Goal: Task Accomplishment & Management: Manage account settings

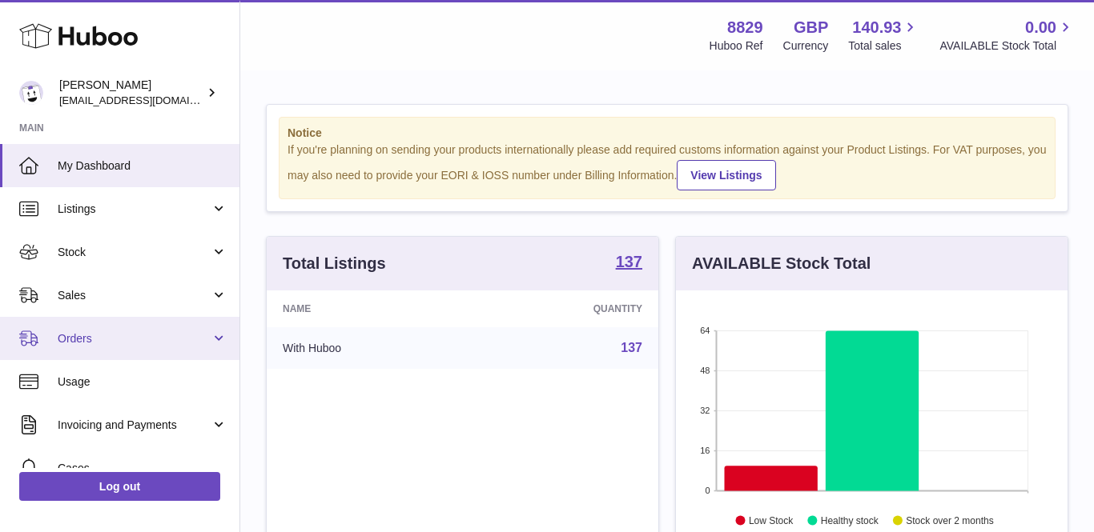
scroll to position [250, 391]
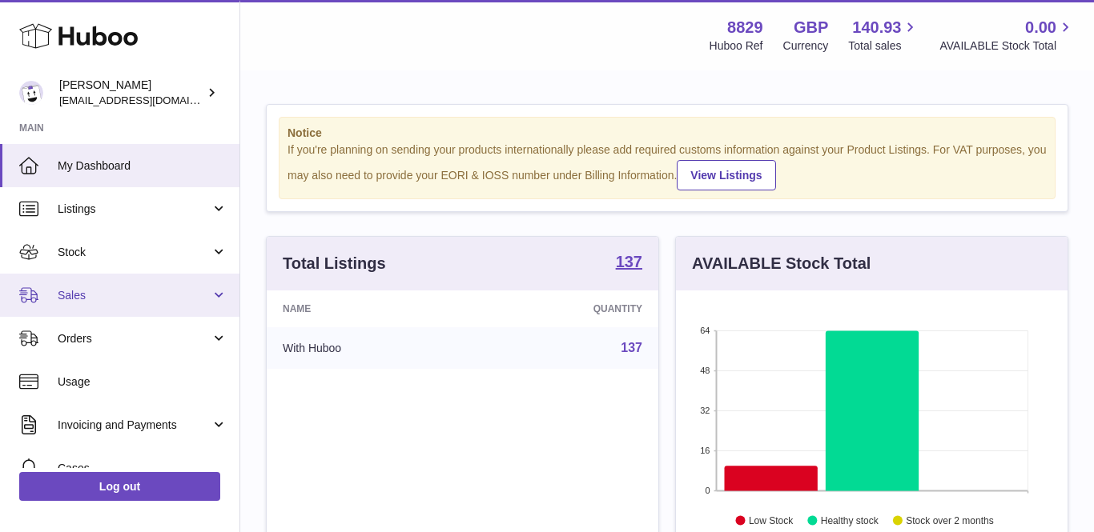
click at [137, 312] on link "Sales" at bounding box center [119, 295] width 239 height 43
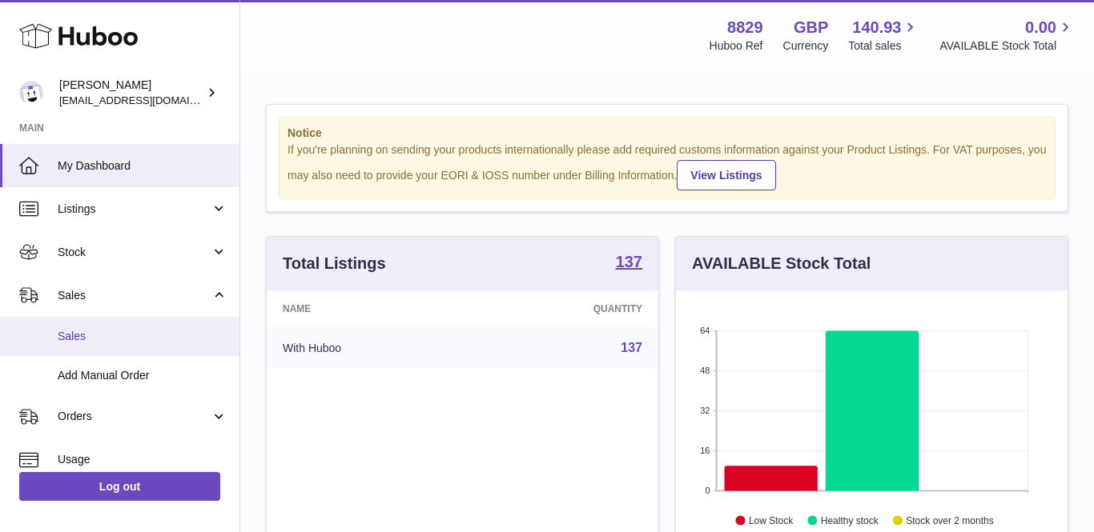
click at [103, 342] on link "Sales" at bounding box center [119, 336] width 239 height 39
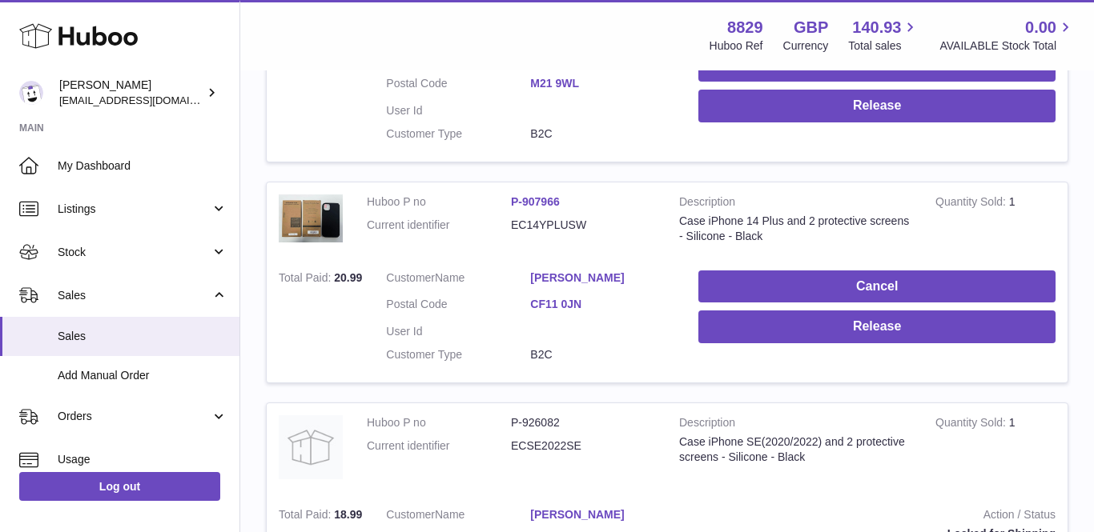
scroll to position [1238, 0]
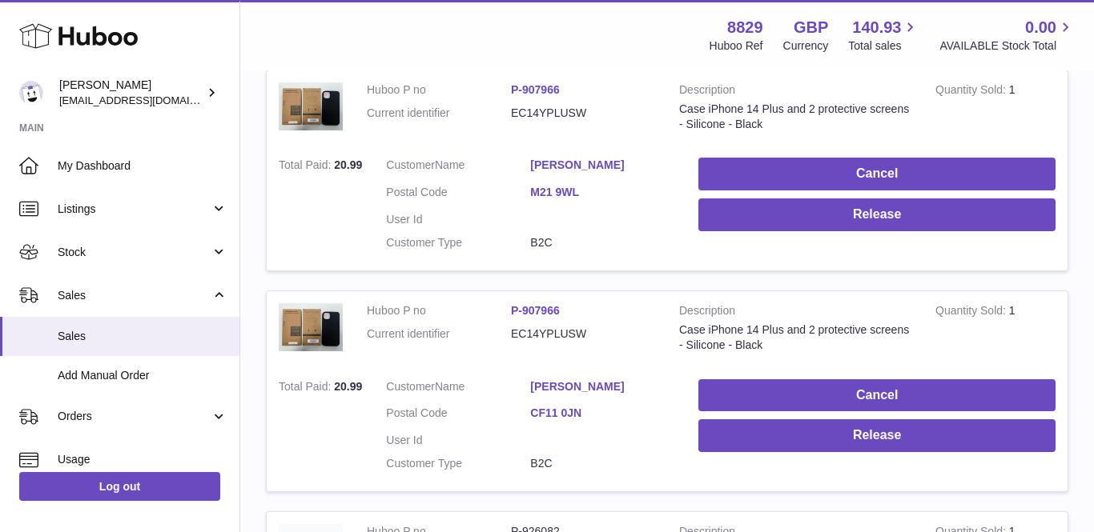
click at [567, 379] on link "[PERSON_NAME]" at bounding box center [602, 386] width 144 height 15
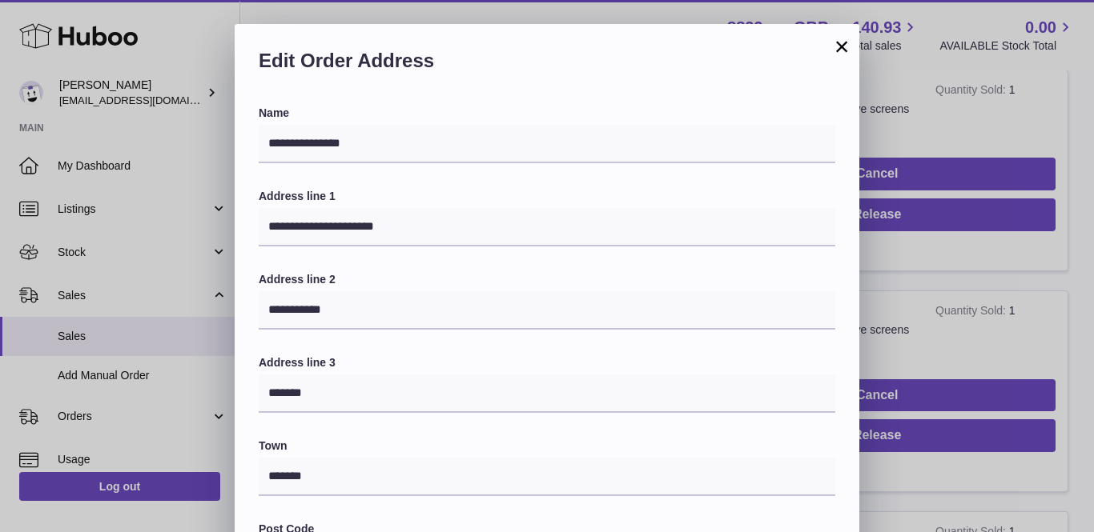
click at [844, 54] on button "×" at bounding box center [841, 46] width 19 height 19
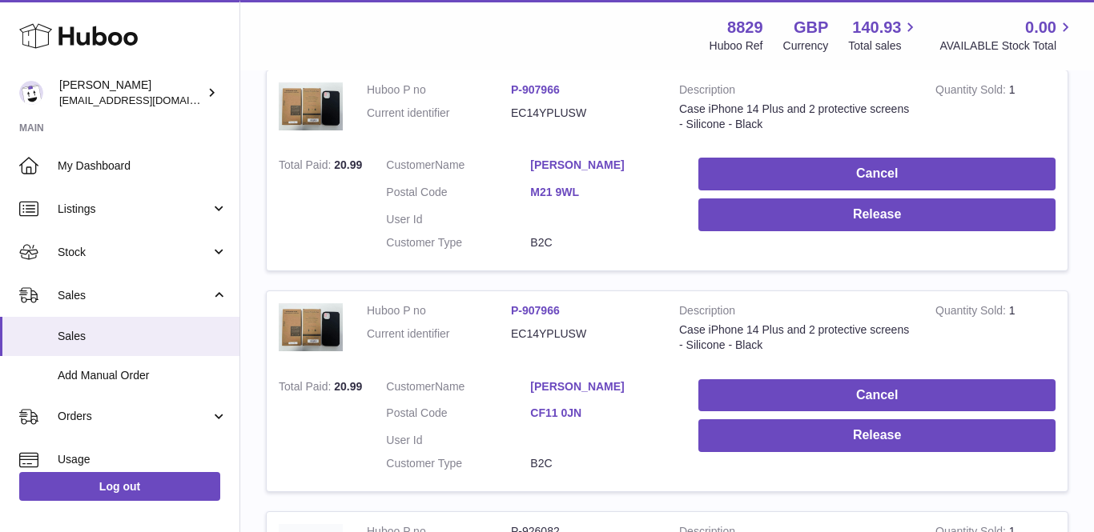
click at [560, 158] on link "[PERSON_NAME]" at bounding box center [602, 165] width 144 height 15
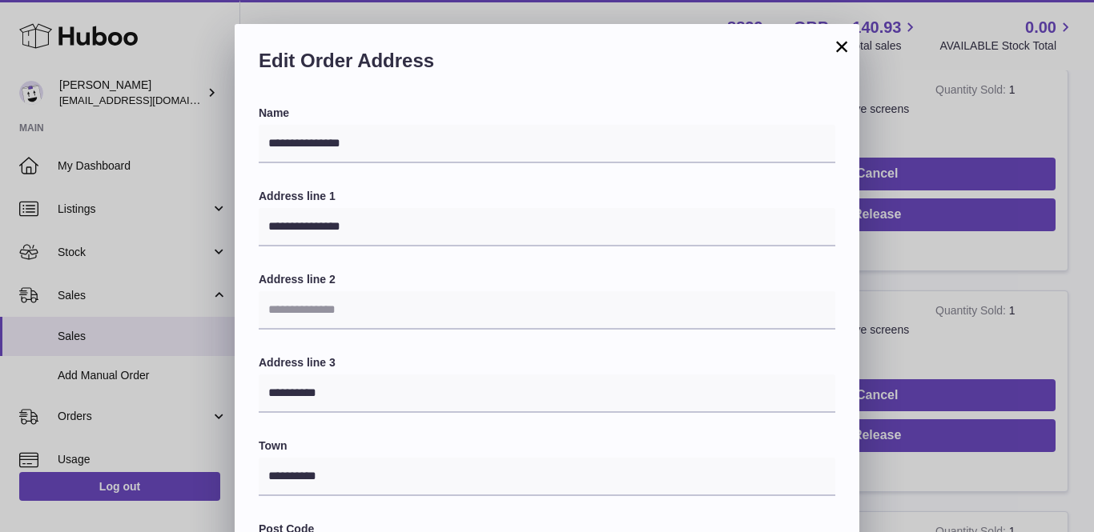
scroll to position [0, 0]
click at [841, 48] on button "×" at bounding box center [841, 46] width 19 height 19
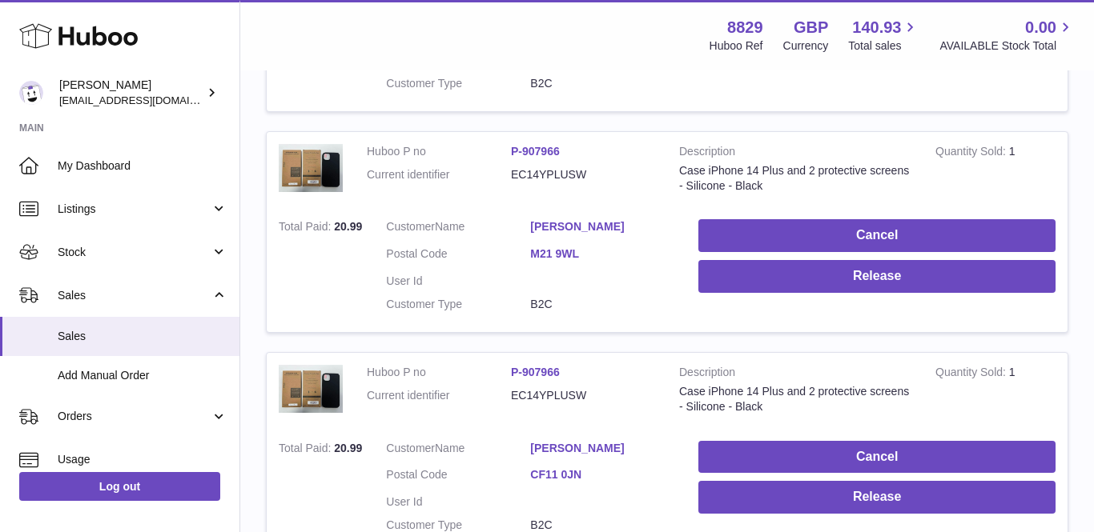
scroll to position [1164, 0]
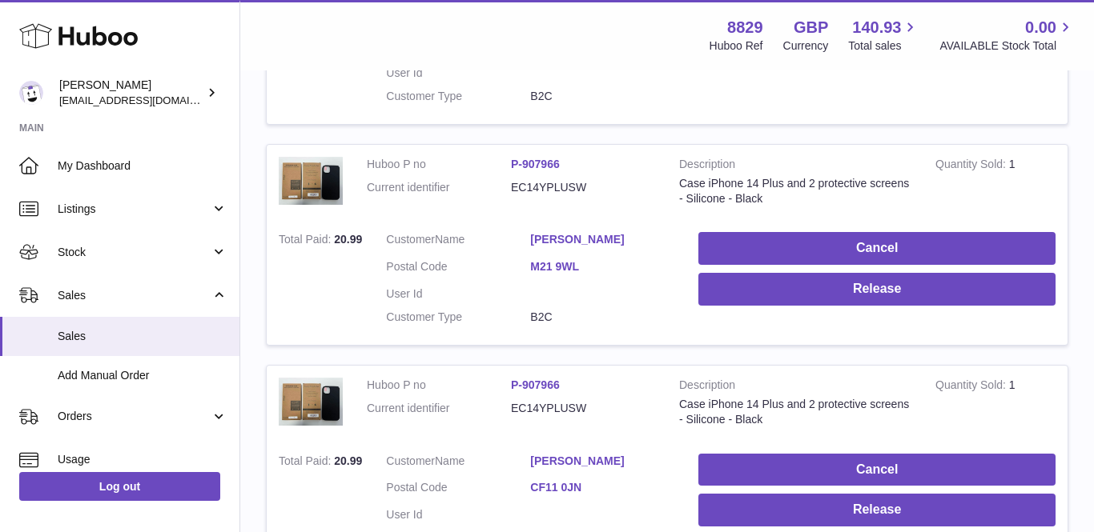
click at [415, 180] on dt "Current identifier" at bounding box center [439, 187] width 144 height 15
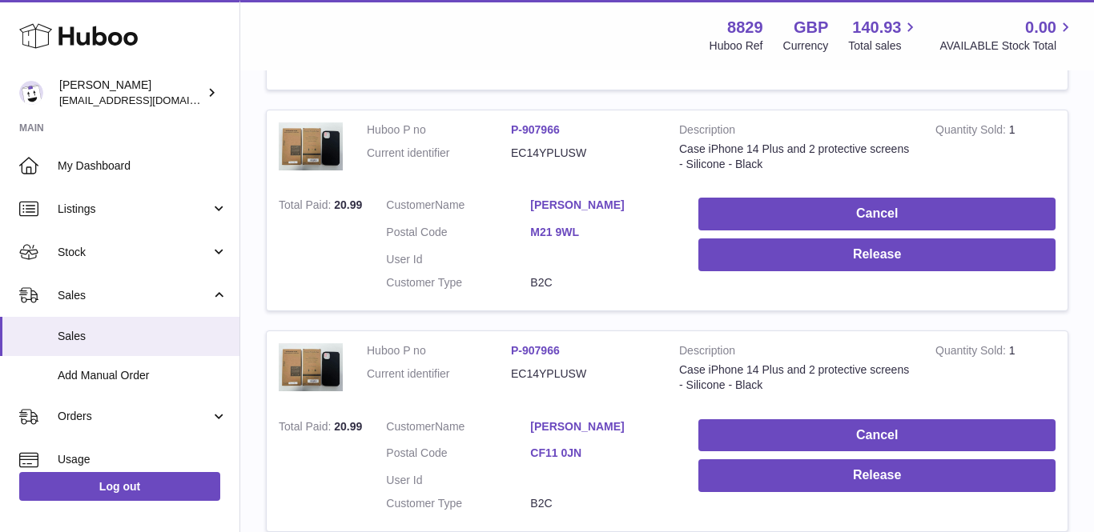
scroll to position [1202, 0]
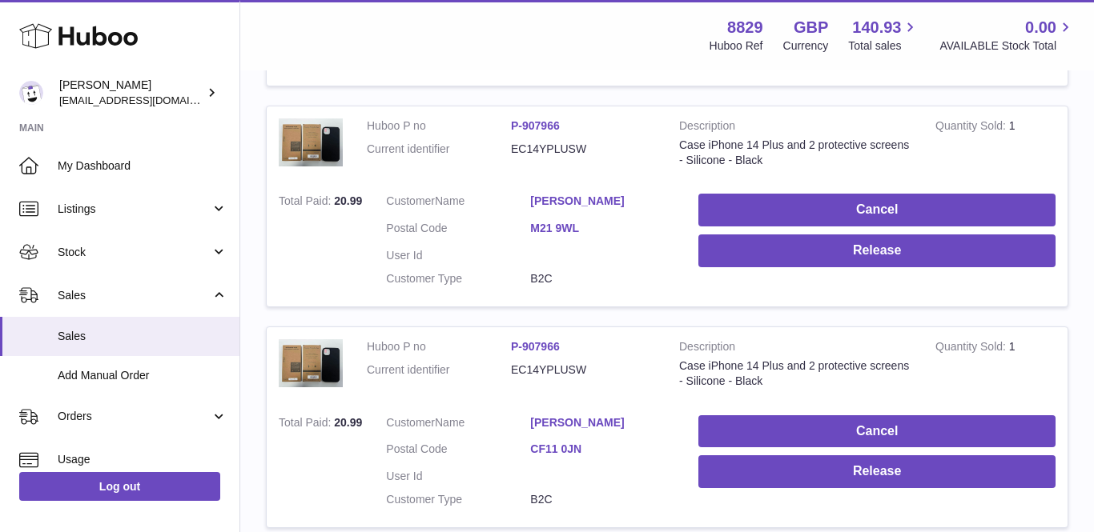
click at [549, 194] on link "[PERSON_NAME]" at bounding box center [602, 201] width 144 height 15
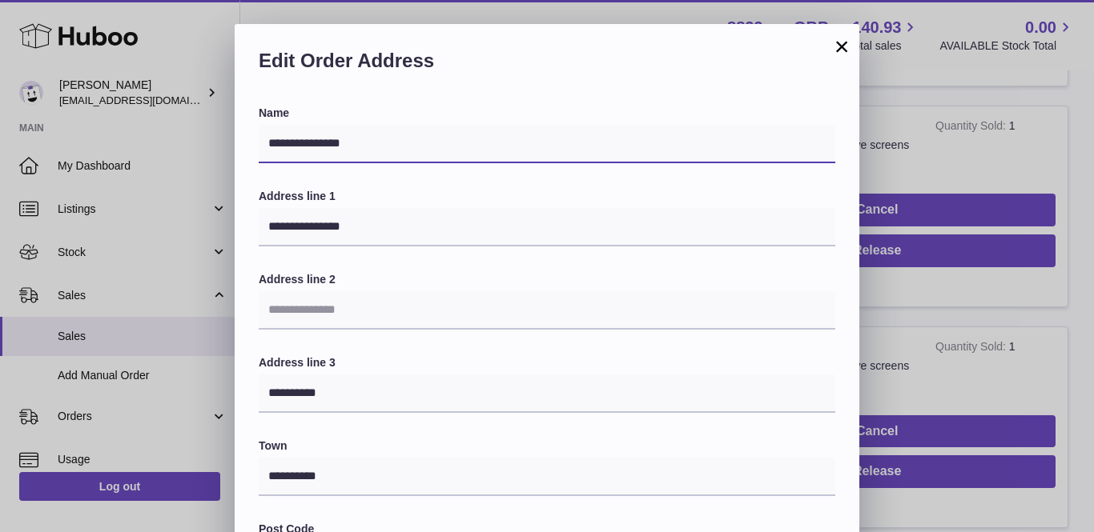
drag, startPoint x: 364, startPoint y: 141, endPoint x: 211, endPoint y: 134, distance: 153.1
click at [838, 46] on button "×" at bounding box center [841, 46] width 19 height 19
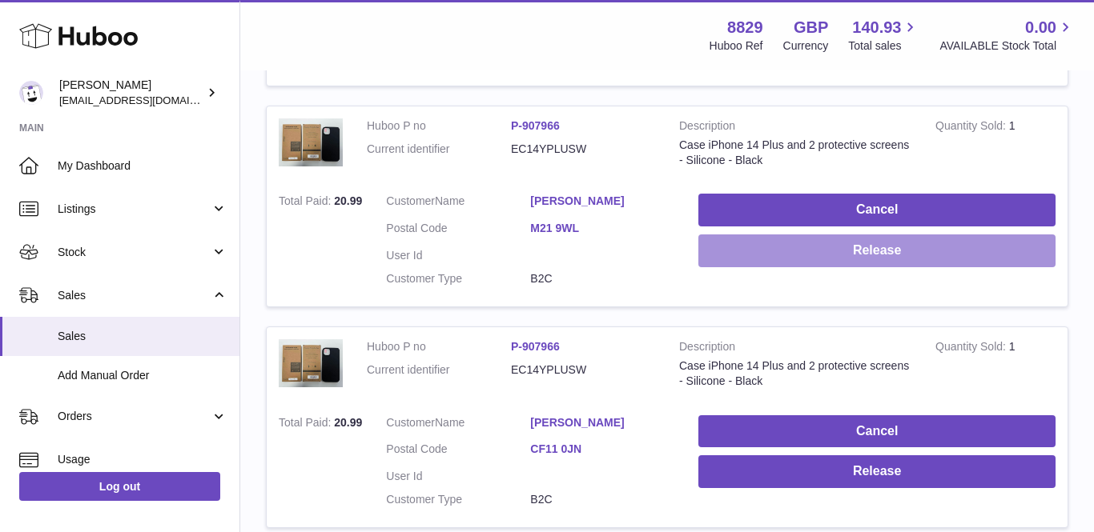
click at [768, 236] on button "Release" at bounding box center [876, 251] width 357 height 33
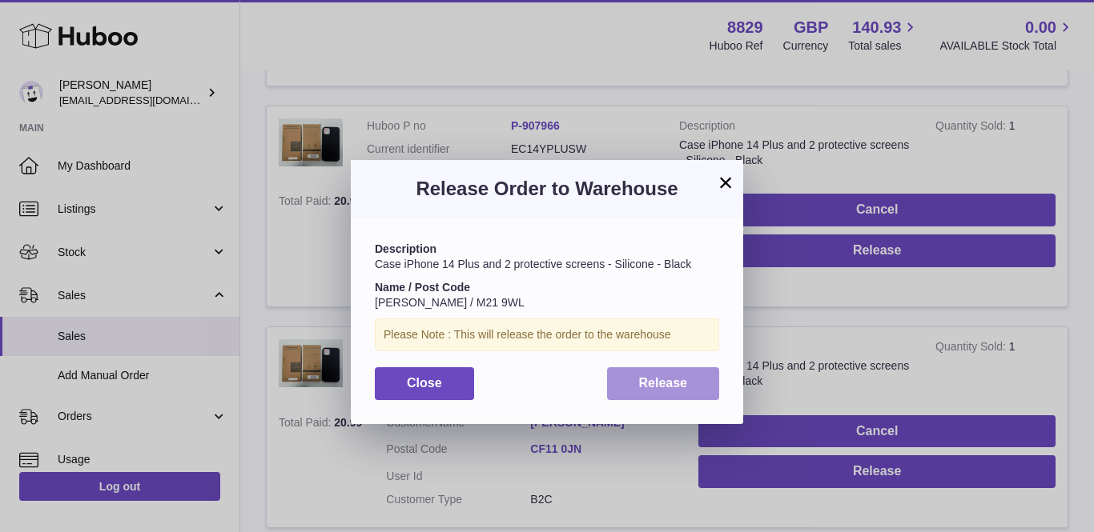
click at [645, 376] on span "Release" at bounding box center [663, 383] width 49 height 14
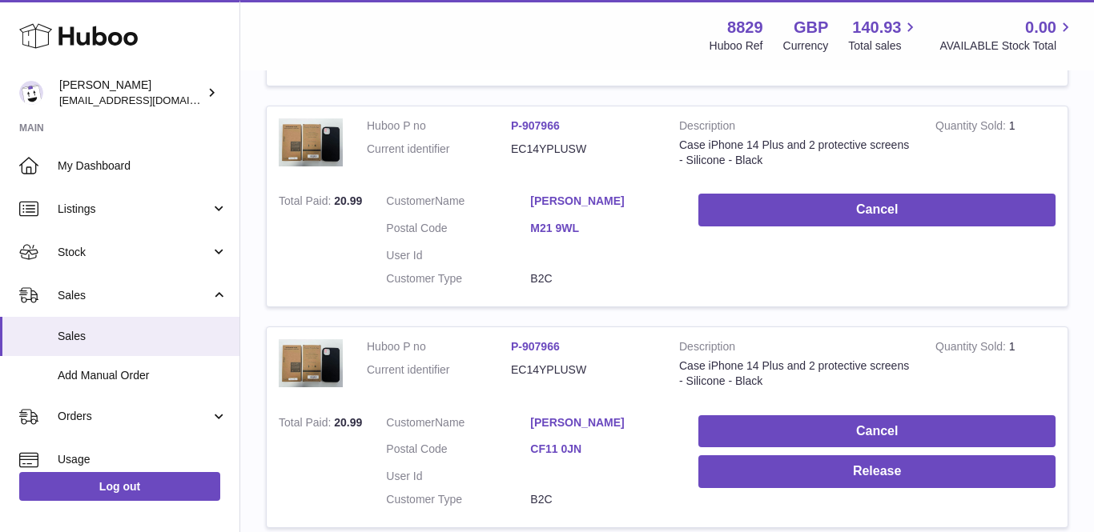
click at [555, 415] on link "Giridhar Bavana" at bounding box center [602, 422] width 144 height 15
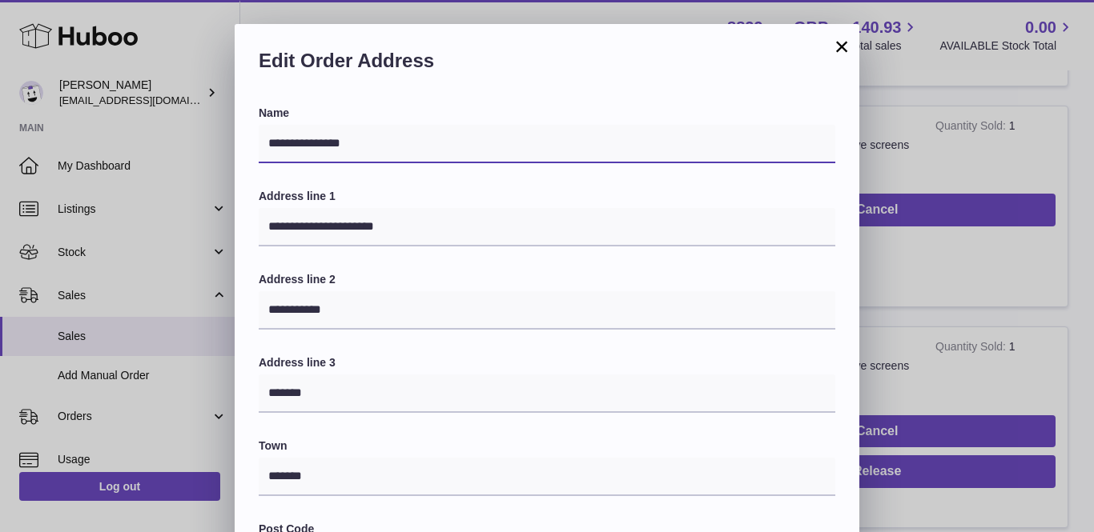
drag, startPoint x: 362, startPoint y: 142, endPoint x: 159, endPoint y: 97, distance: 207.4
click at [846, 46] on button "×" at bounding box center [841, 46] width 19 height 19
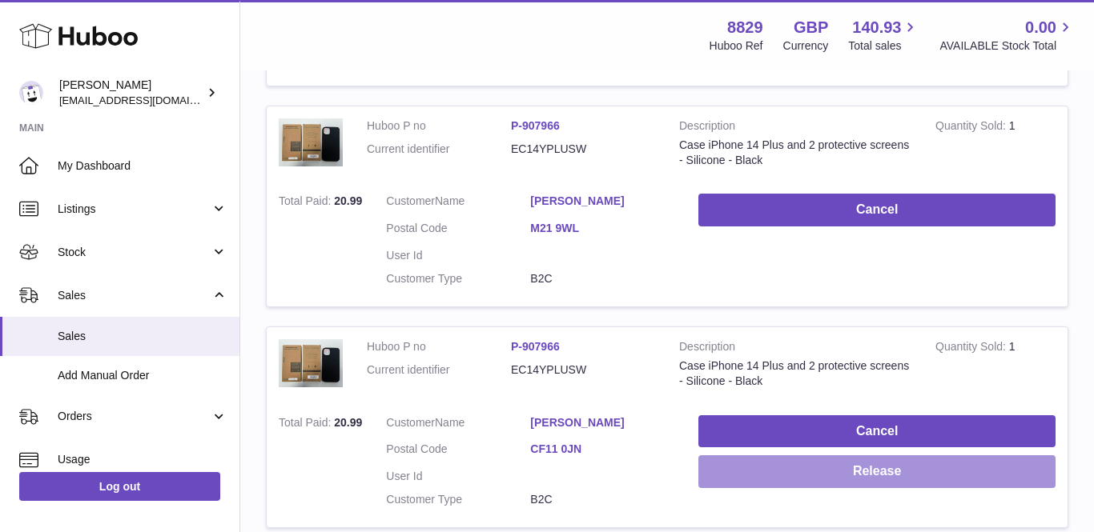
click at [783, 456] on button "Release" at bounding box center [876, 472] width 357 height 33
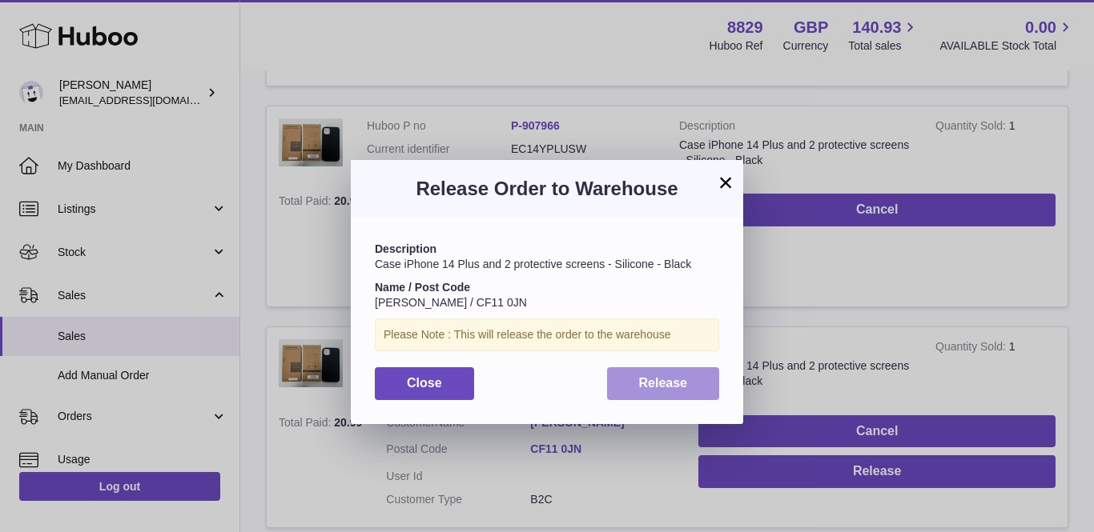
click at [671, 379] on span "Release" at bounding box center [663, 383] width 49 height 14
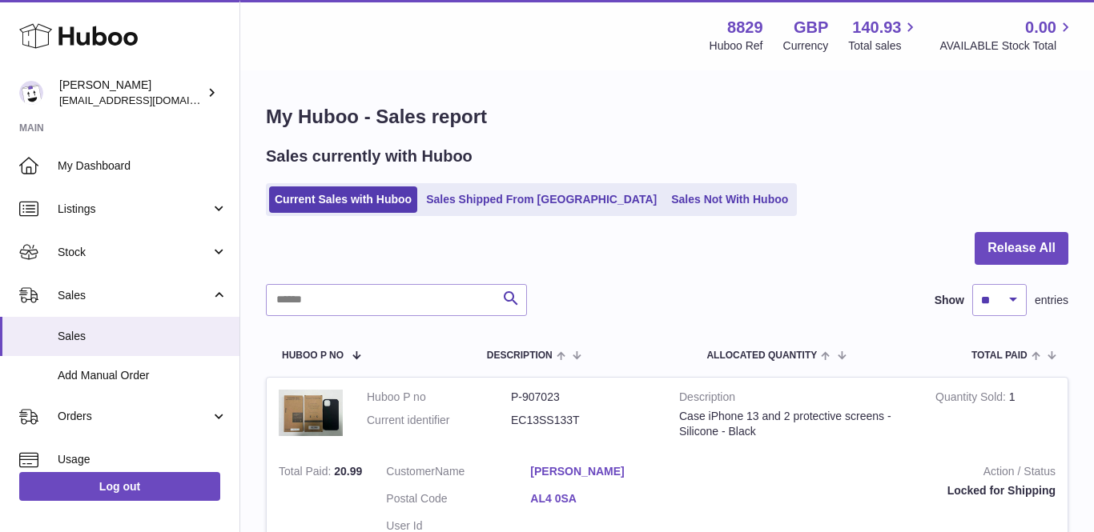
scroll to position [0, 0]
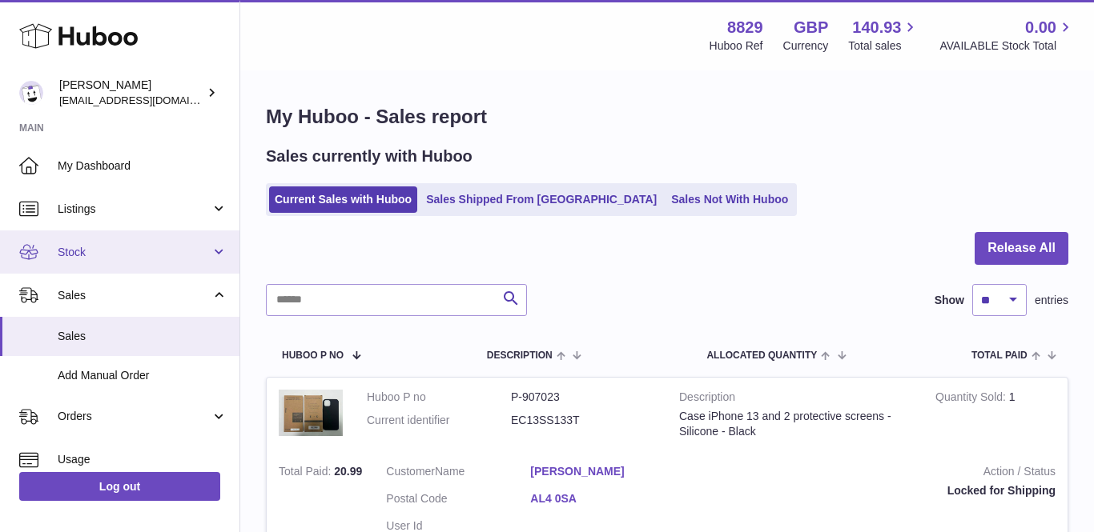
click at [94, 257] on span "Stock" at bounding box center [134, 252] width 153 height 15
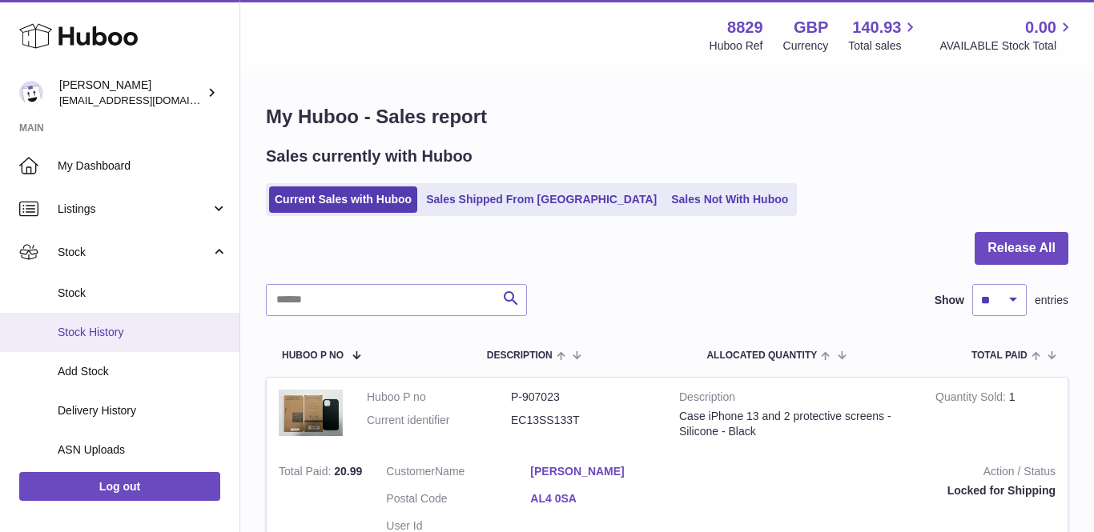
click at [99, 320] on link "Stock History" at bounding box center [119, 332] width 239 height 39
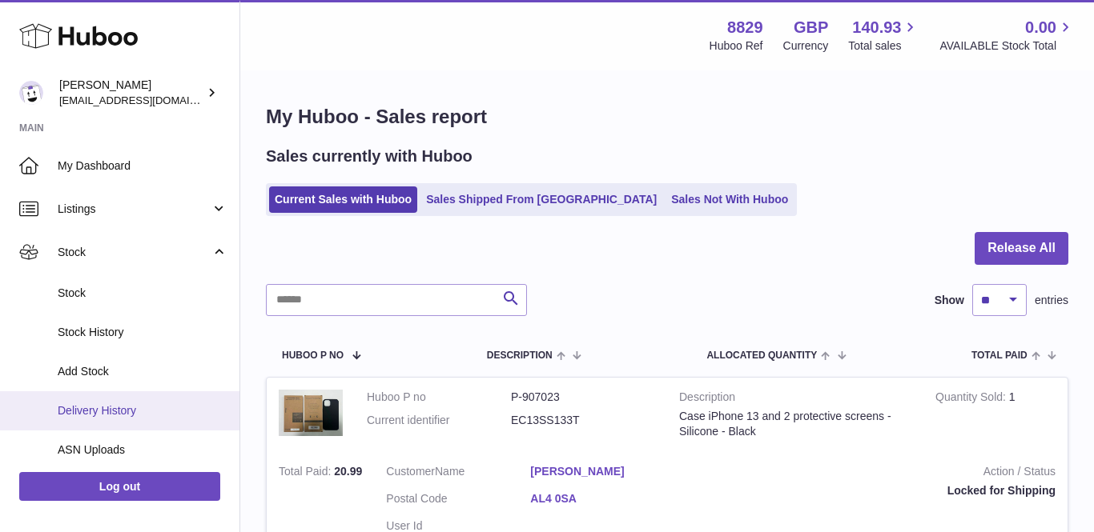
click at [94, 395] on link "Delivery History" at bounding box center [119, 410] width 239 height 39
click at [94, 405] on span "Delivery History" at bounding box center [143, 410] width 170 height 15
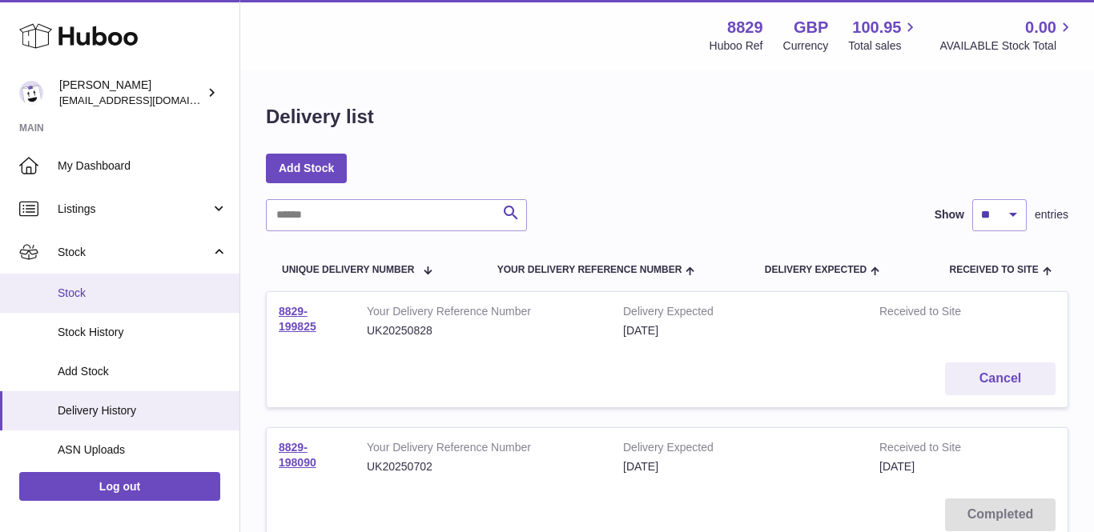
click at [103, 286] on span "Stock" at bounding box center [143, 293] width 170 height 15
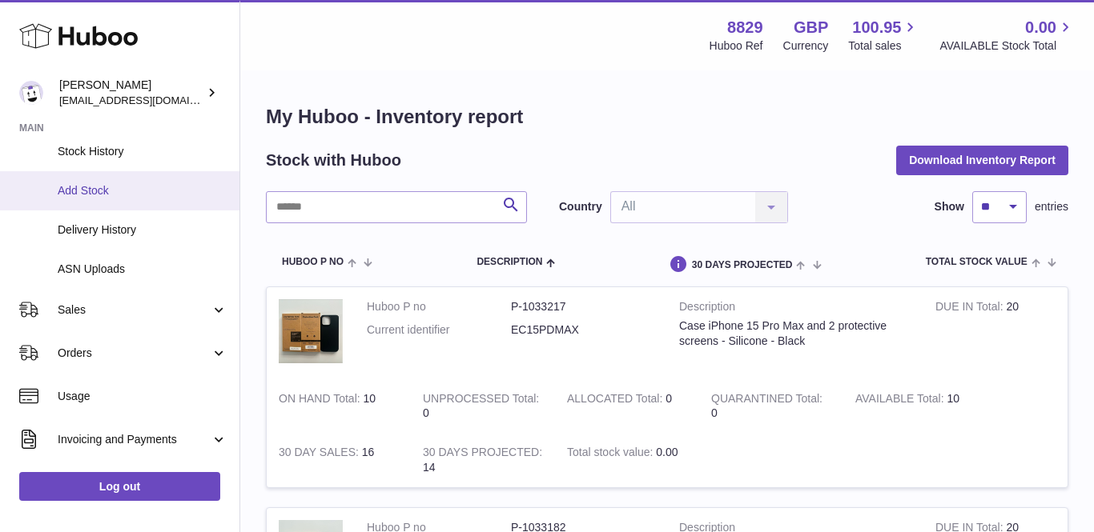
scroll to position [259, 0]
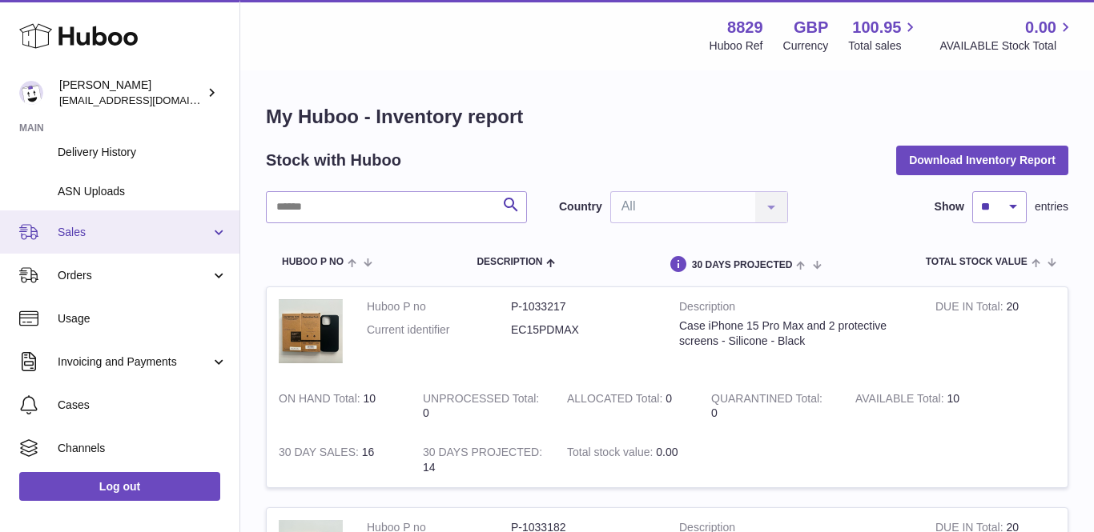
click at [81, 235] on link "Sales" at bounding box center [119, 232] width 239 height 43
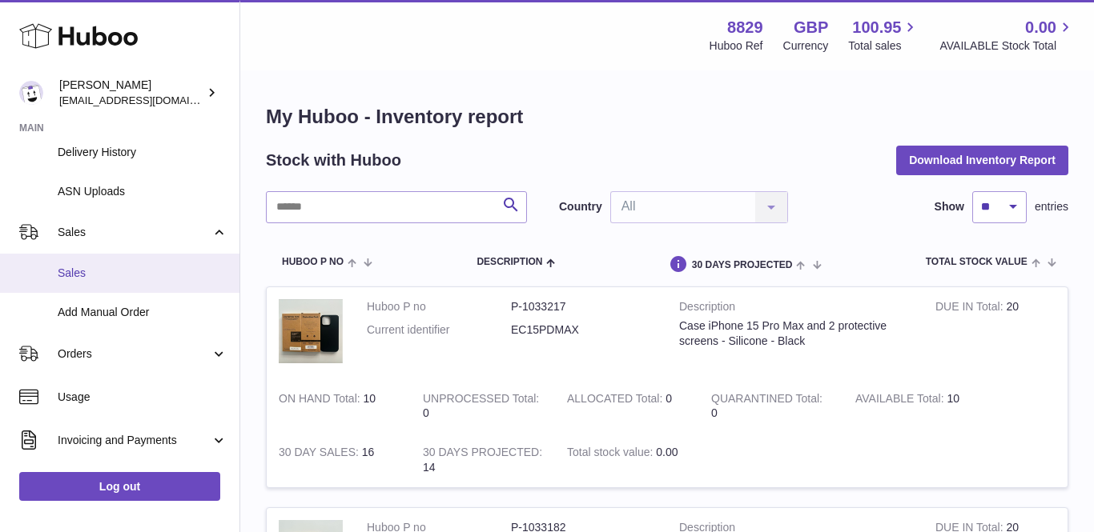
click at [81, 259] on link "Sales" at bounding box center [119, 273] width 239 height 39
